Goal: Information Seeking & Learning: Learn about a topic

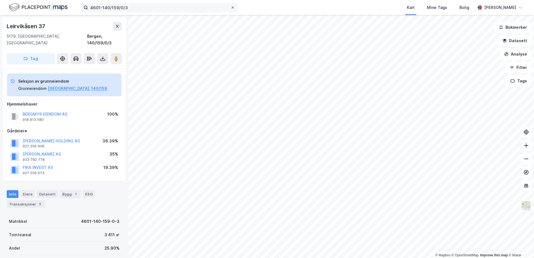
click at [234, 6] on icon at bounding box center [232, 7] width 3 height 3
click at [230, 6] on input "4601-140/159/0/3" at bounding box center [159, 7] width 142 height 8
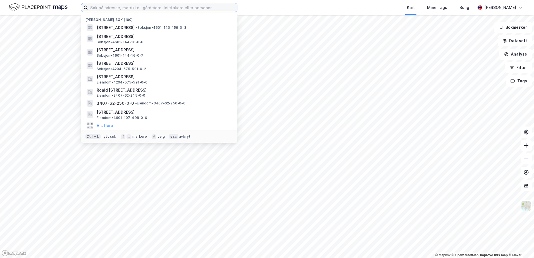
click at [171, 6] on input at bounding box center [162, 7] width 149 height 8
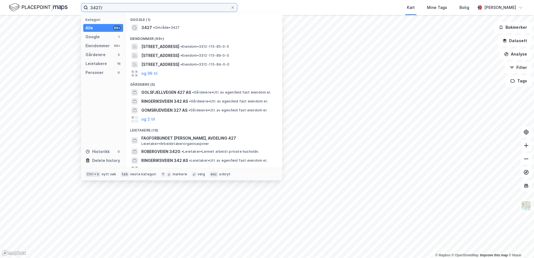
click at [105, 8] on input "3427/" at bounding box center [159, 7] width 142 height 8
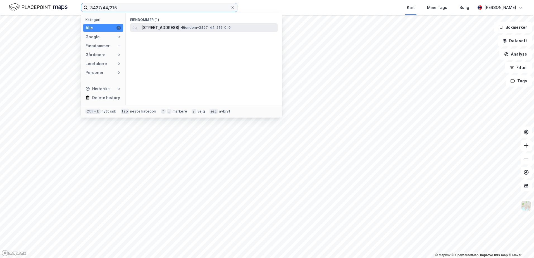
type input "3427/44/215"
click at [159, 25] on span "[STREET_ADDRESS]" at bounding box center [160, 27] width 38 height 7
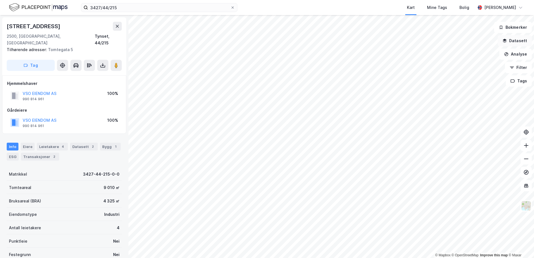
click at [512, 38] on button "Datasett" at bounding box center [515, 40] width 34 height 11
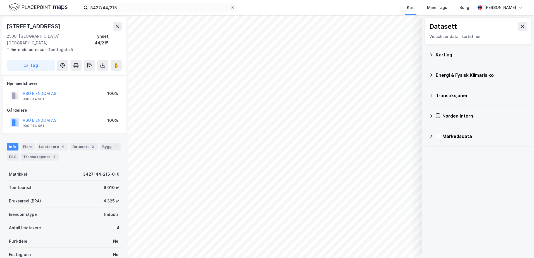
click at [438, 115] on icon at bounding box center [438, 116] width 4 height 4
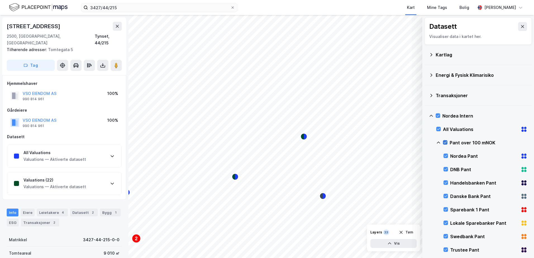
click at [445, 142] on icon at bounding box center [445, 143] width 4 height 4
click at [446, 154] on icon at bounding box center [446, 156] width 4 height 4
click at [303, 134] on icon "Map marker" at bounding box center [302, 136] width 3 height 7
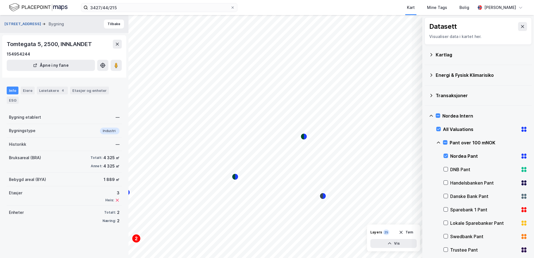
click at [15, 23] on button "[STREET_ADDRESS]" at bounding box center [23, 24] width 38 height 6
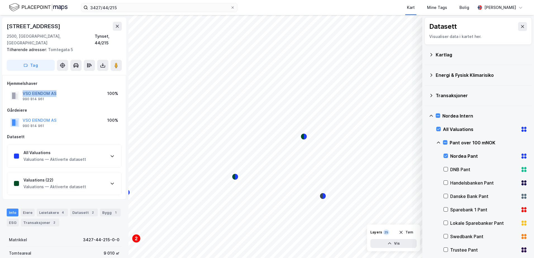
drag, startPoint x: 57, startPoint y: 87, endPoint x: 23, endPoint y: 87, distance: 33.2
click at [23, 89] on div "VSO EIENDOM AS 990 814 961 100%" at bounding box center [64, 95] width 115 height 13
copy button "VSO EIENDOM AS"
click at [105, 209] on div "Bygg 1" at bounding box center [110, 213] width 21 height 8
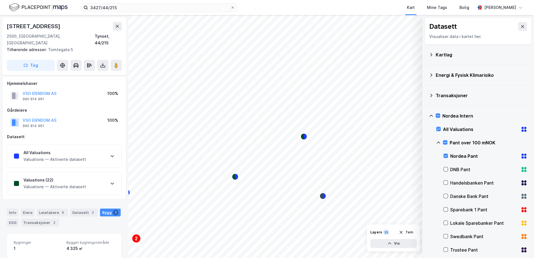
scroll to position [63, 0]
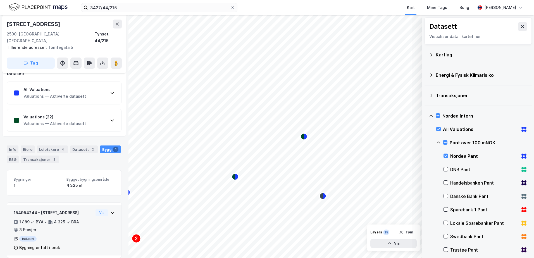
click at [110, 211] on icon at bounding box center [112, 213] width 4 height 4
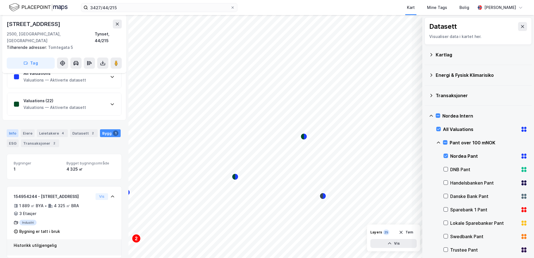
click at [10, 129] on div "Info" at bounding box center [13, 133] width 12 height 8
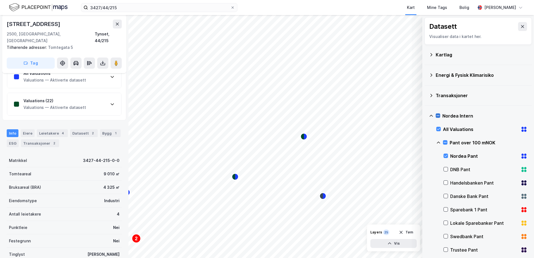
click at [437, 115] on icon at bounding box center [438, 116] width 4 height 4
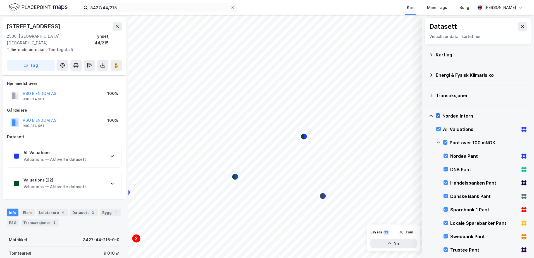
click at [437, 115] on icon at bounding box center [438, 116] width 4 height 4
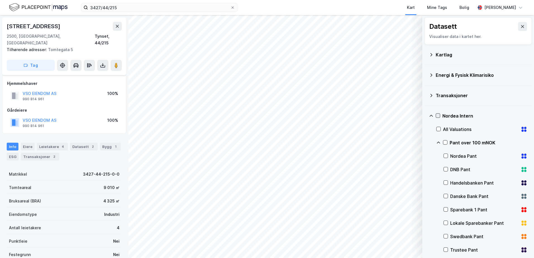
click at [430, 115] on icon at bounding box center [431, 116] width 4 height 4
